Goal: Information Seeking & Learning: Learn about a topic

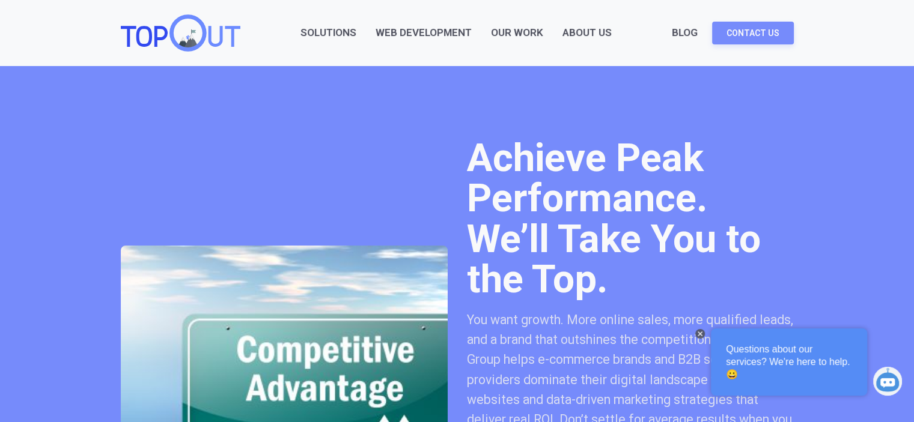
click at [457, 31] on link "Web Development" at bounding box center [423, 33] width 96 height 16
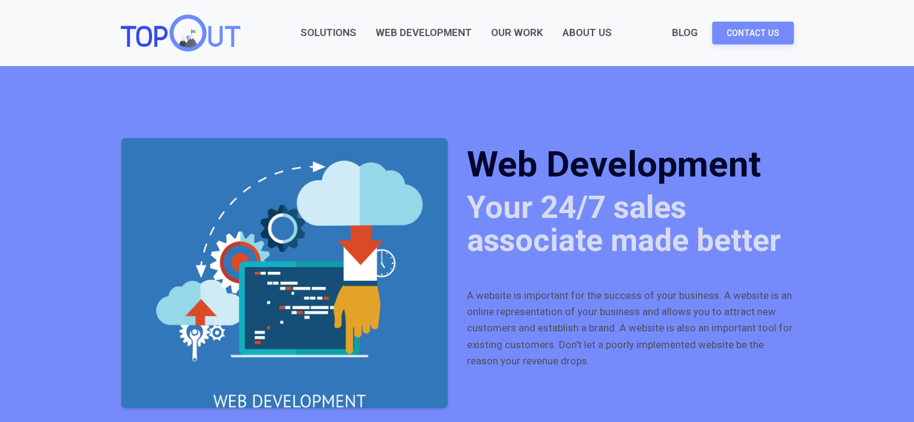
click at [519, 28] on link "Our Work" at bounding box center [517, 33] width 52 height 16
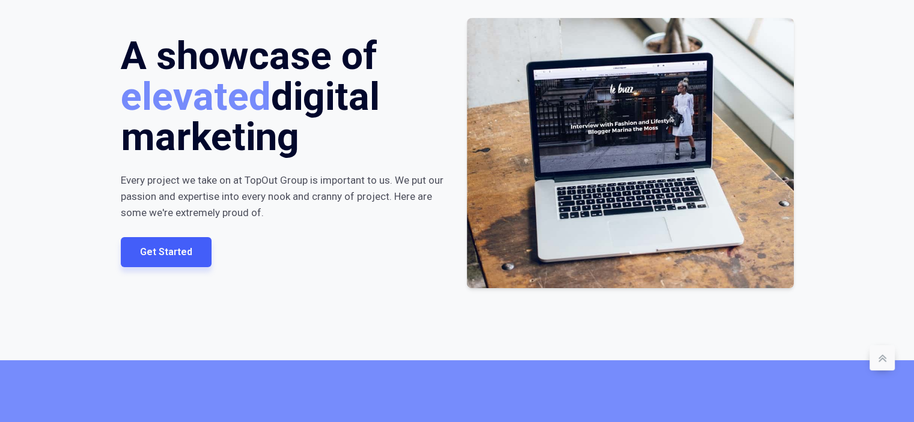
scroll to position [120, 0]
click at [201, 259] on link "Get Started" at bounding box center [166, 252] width 91 height 30
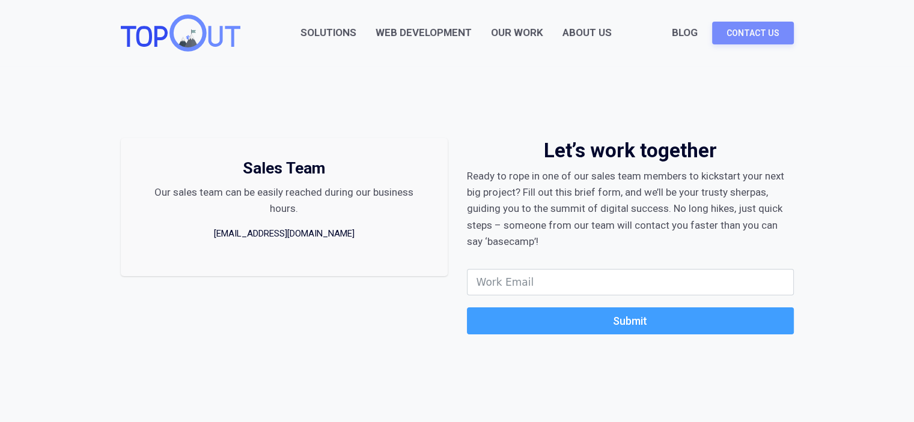
click at [505, 32] on link "Our Work" at bounding box center [517, 33] width 52 height 16
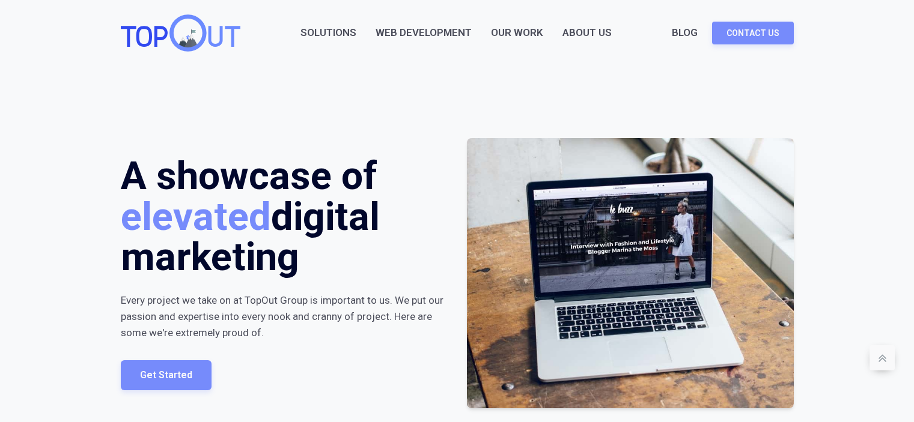
scroll to position [120, 0]
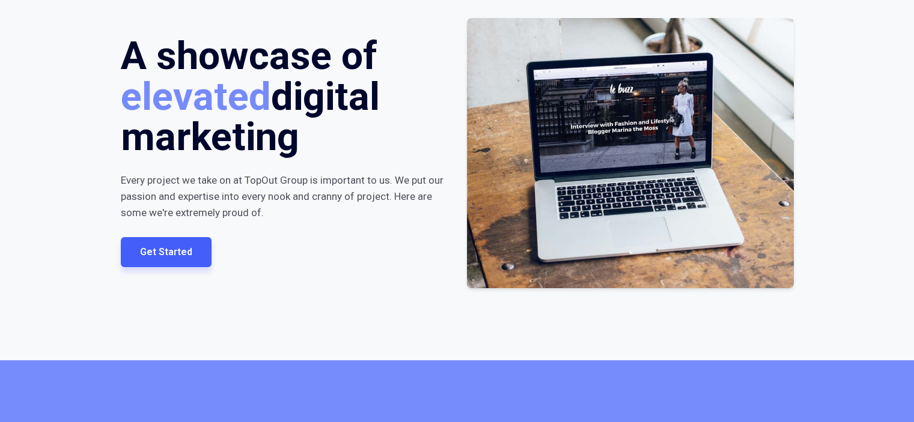
click at [186, 253] on link "Get Started" at bounding box center [166, 252] width 91 height 30
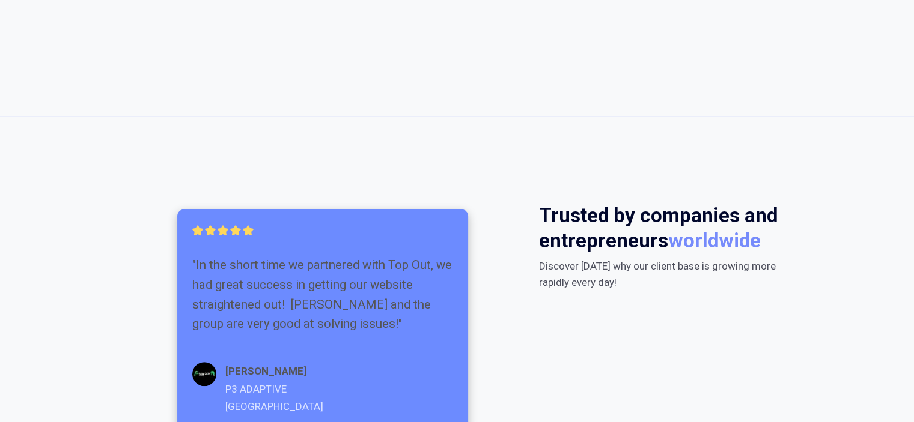
scroll to position [420, 0]
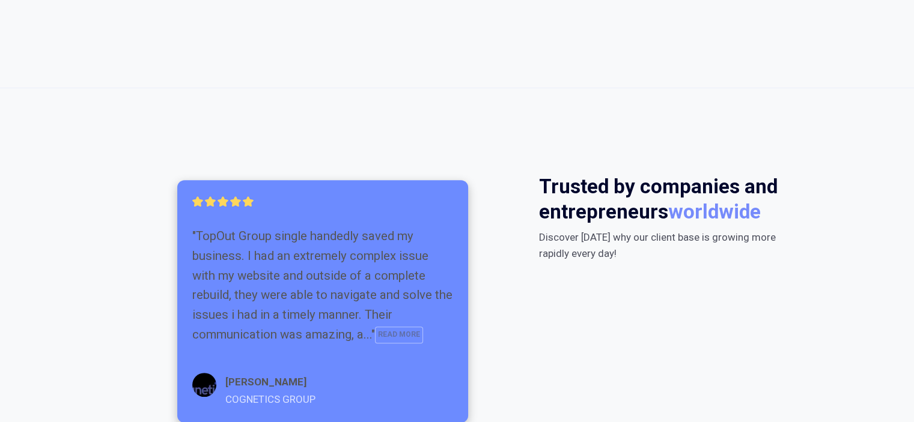
click at [320, 223] on div ""TopOut Group single handedly saved my business. I had an extremely complex iss…" at bounding box center [322, 283] width 261 height 145
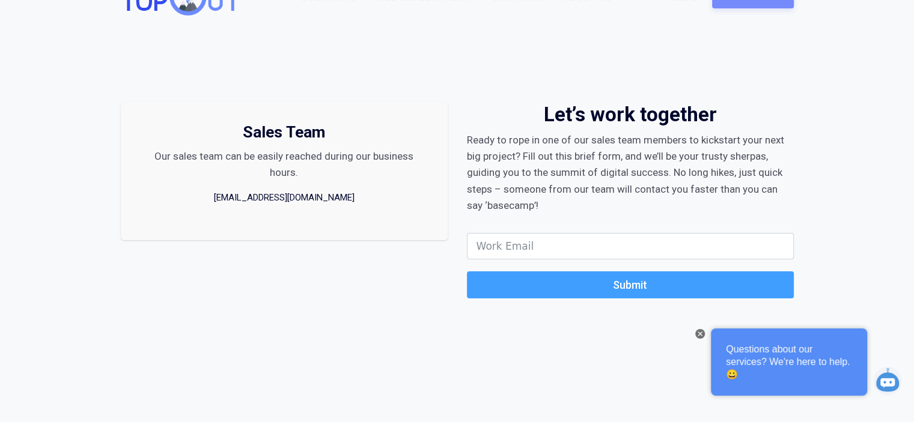
scroll to position [0, 0]
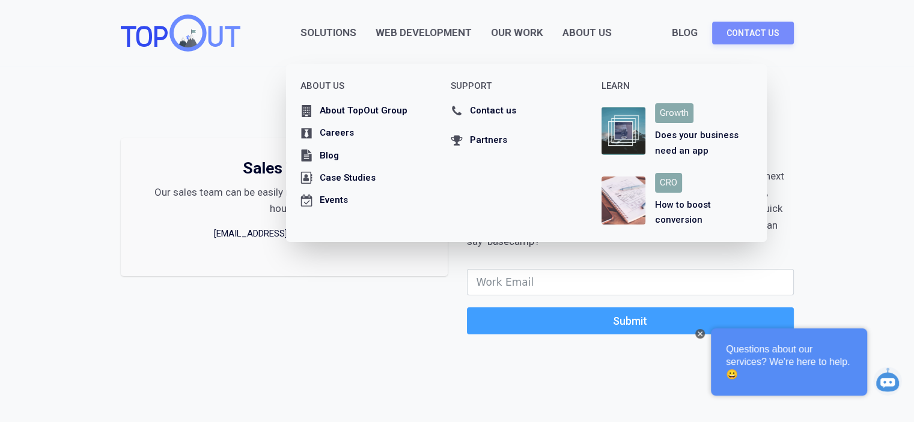
click at [591, 32] on div "About Us" at bounding box center [586, 33] width 49 height 16
click at [572, 36] on div "About Us" at bounding box center [586, 33] width 49 height 16
click at [361, 179] on div "Case Studies" at bounding box center [348, 178] width 56 height 15
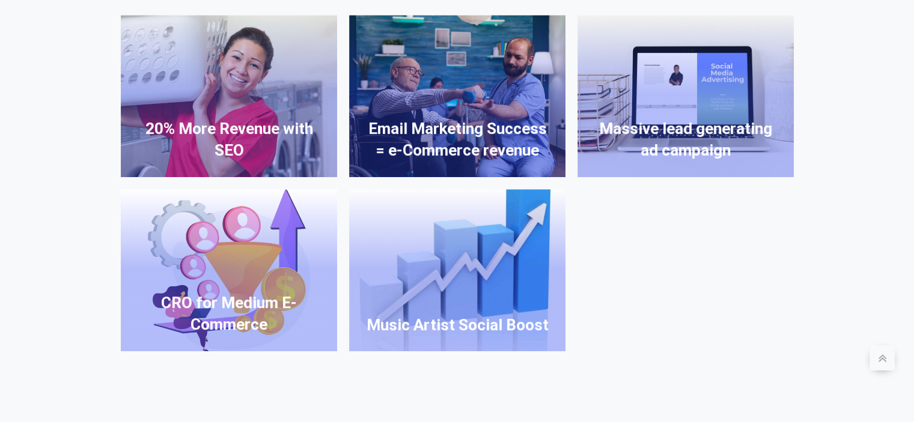
scroll to position [721, 0]
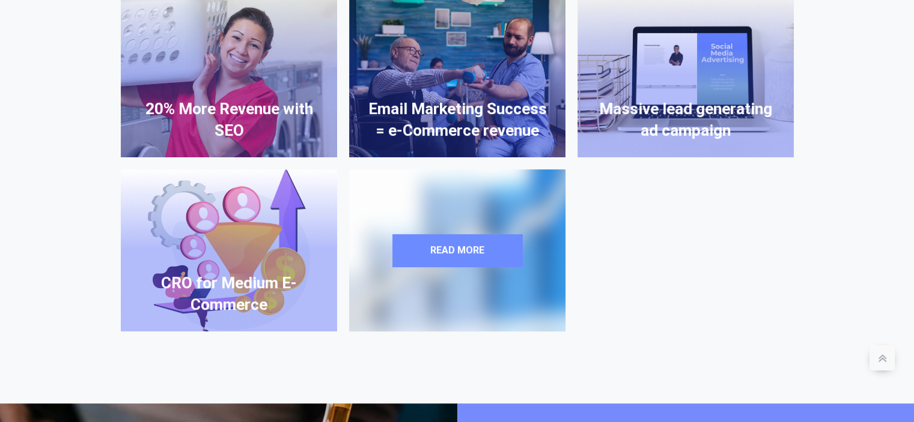
click at [502, 235] on link "Read more" at bounding box center [457, 250] width 130 height 32
